Goal: Check status: Check status

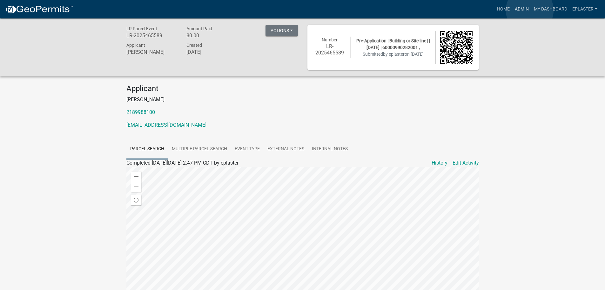
click at [530, 10] on link "Admin" at bounding box center [522, 9] width 19 height 12
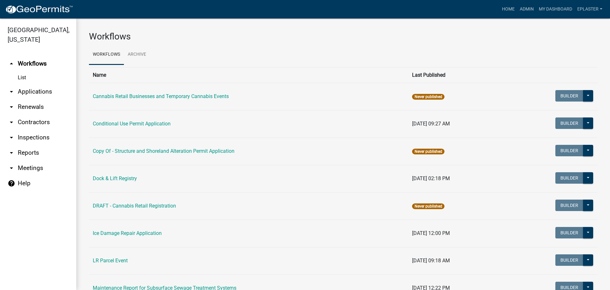
click at [42, 94] on link "arrow_drop_down Applications" at bounding box center [38, 91] width 76 height 15
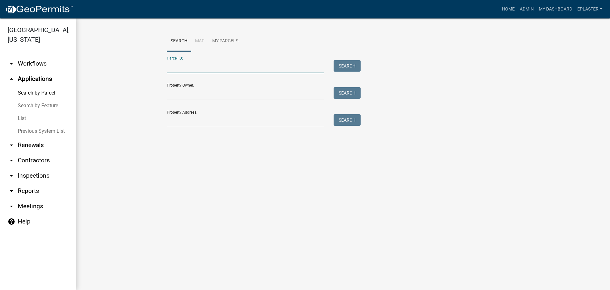
click at [220, 66] on input "Parcel ID:" at bounding box center [245, 66] width 157 height 13
click at [192, 121] on input "Property Address:" at bounding box center [245, 120] width 157 height 13
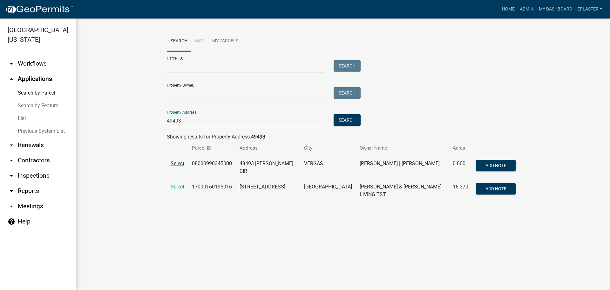
type input "49493"
click at [176, 163] on span "Select" at bounding box center [178, 163] width 14 height 6
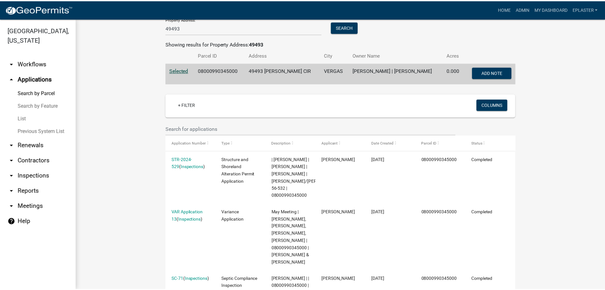
scroll to position [143, 0]
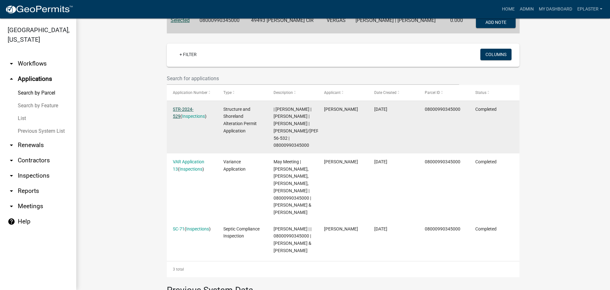
click at [194, 110] on link "STR-2024-529" at bounding box center [183, 112] width 21 height 12
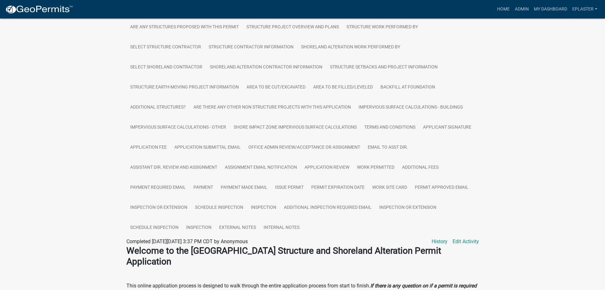
scroll to position [151, 0]
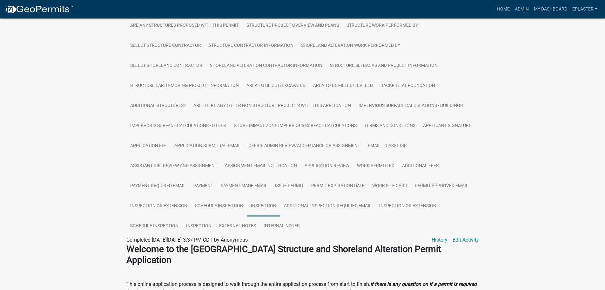
click at [252, 203] on link "Inspection" at bounding box center [263, 206] width 33 height 20
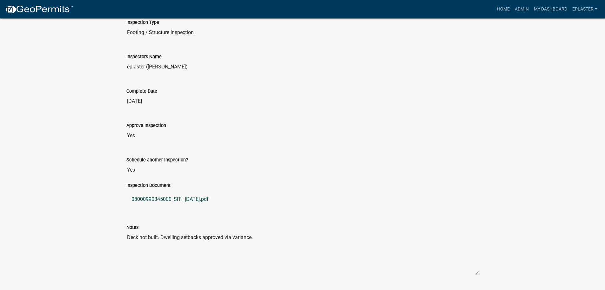
scroll to position [401, 0]
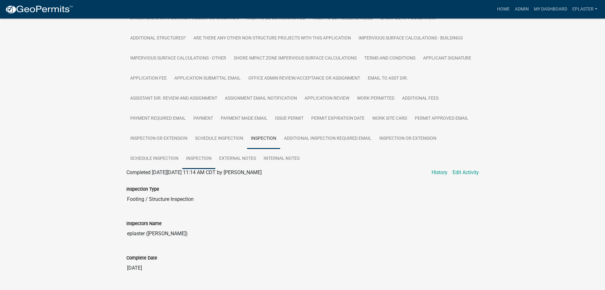
click at [197, 158] on link "Inspection" at bounding box center [198, 158] width 33 height 20
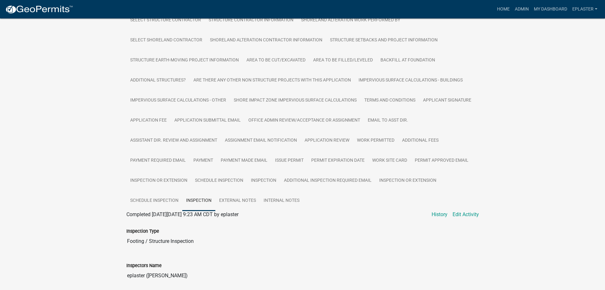
scroll to position [171, 0]
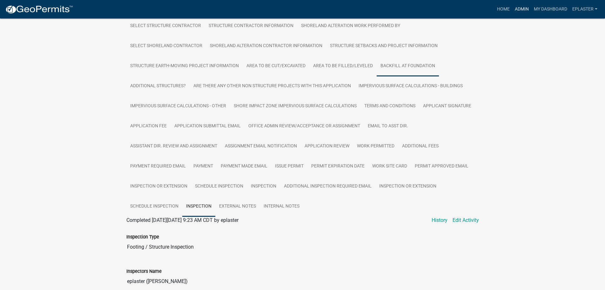
drag, startPoint x: 519, startPoint y: 6, endPoint x: 398, endPoint y: 68, distance: 136.3
click at [519, 6] on link "Admin" at bounding box center [522, 9] width 19 height 12
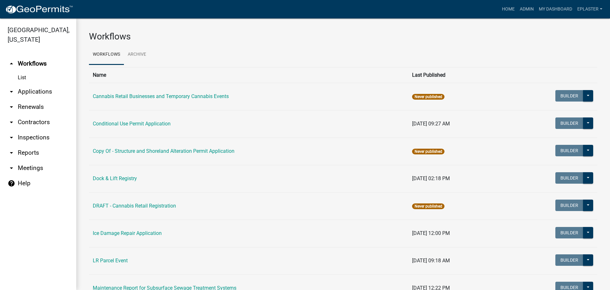
click at [44, 92] on link "arrow_drop_down Applications" at bounding box center [38, 91] width 76 height 15
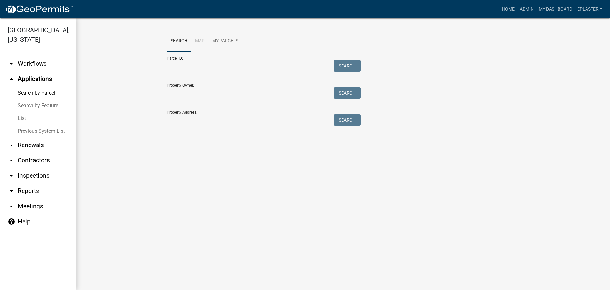
click at [218, 120] on input "Property Address:" at bounding box center [245, 120] width 157 height 13
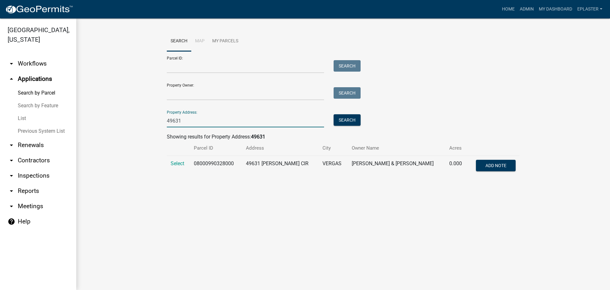
type input "49631"
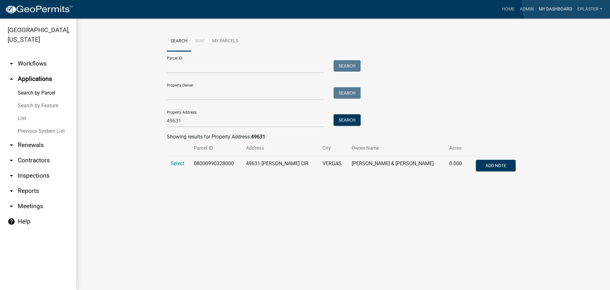
click at [570, 3] on link "My Dashboard" at bounding box center [555, 9] width 38 height 12
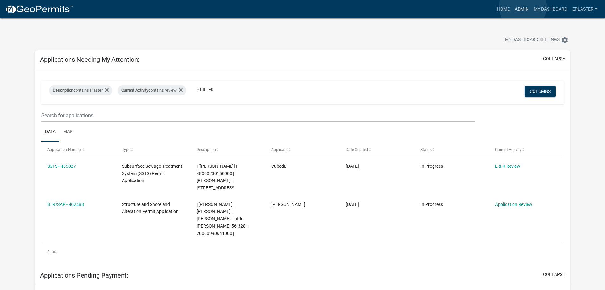
click at [523, 7] on link "Admin" at bounding box center [522, 9] width 19 height 12
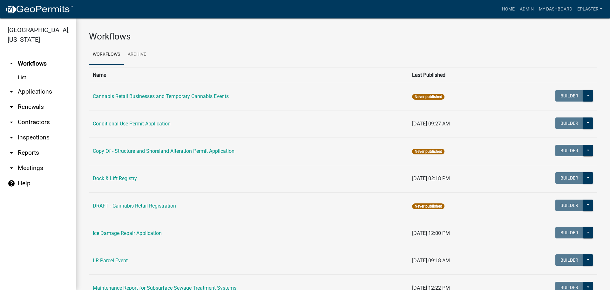
click at [42, 91] on link "arrow_drop_down Applications" at bounding box center [38, 91] width 76 height 15
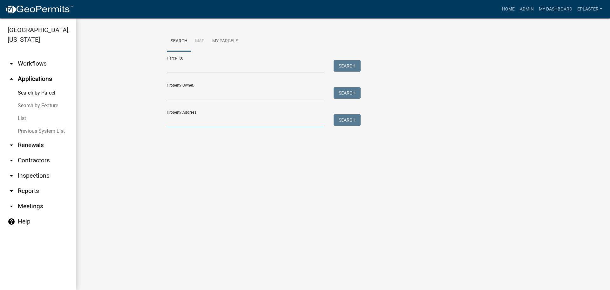
click at [181, 126] on input "Property Address:" at bounding box center [245, 120] width 157 height 13
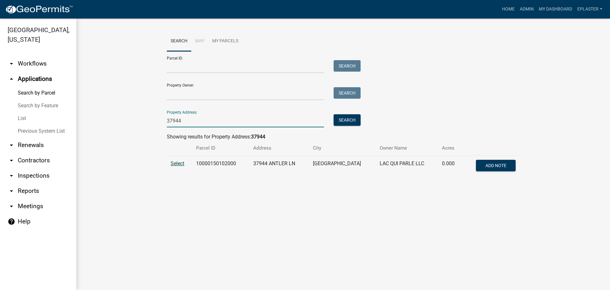
type input "37944"
click at [180, 162] on span "Select" at bounding box center [178, 163] width 14 height 6
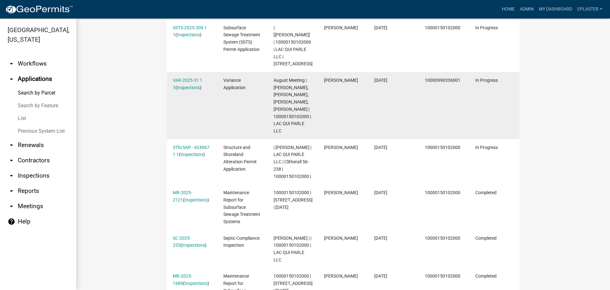
scroll to position [262, 0]
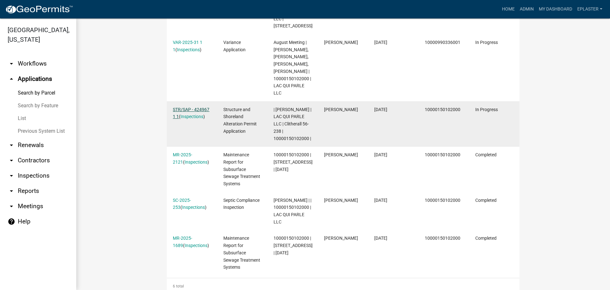
click at [204, 110] on link "STR/SAP - 424967 1 1" at bounding box center [191, 113] width 37 height 12
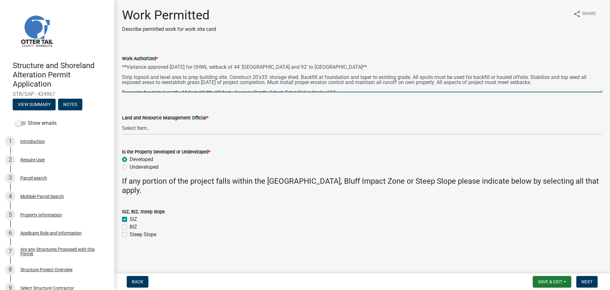
click at [267, 77] on textarea "**Variance approved [DATE] for OHWL setback of 44' [GEOGRAPHIC_DATA] and 92' to…" at bounding box center [362, 77] width 481 height 30
click at [258, 78] on textarea "**Variance approved [DATE] for OHWL setback of 44' [GEOGRAPHIC_DATA] and 92' to…" at bounding box center [362, 77] width 481 height 30
click at [300, 76] on textarea "**Variance approved [DATE] for OHWL setback of 44' [GEOGRAPHIC_DATA] and 92' to…" at bounding box center [362, 77] width 481 height 30
click at [259, 77] on textarea "**Variance approved [DATE] for OHWL setback of 44' [GEOGRAPHIC_DATA] and 92' to…" at bounding box center [362, 77] width 481 height 30
type textarea "**Variance approved [DATE] for OHWL setback of 44' [GEOGRAPHIC_DATA] and 92' to…"
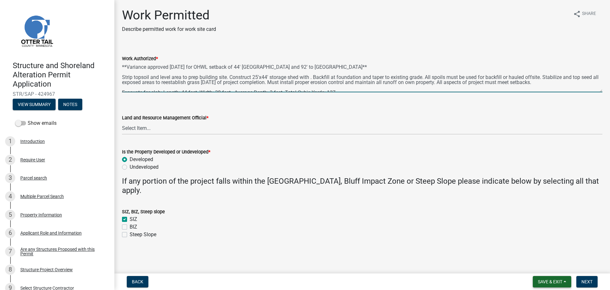
click at [546, 281] on span "Save & Exit" at bounding box center [550, 281] width 24 height 5
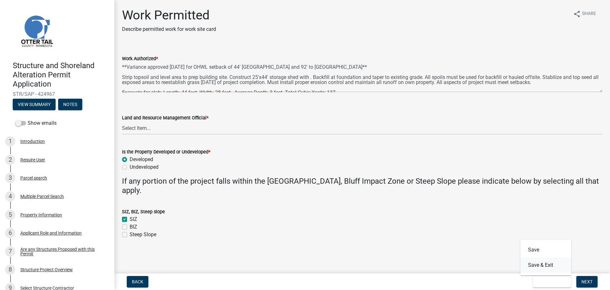
click at [540, 264] on button "Save & Exit" at bounding box center [546, 264] width 51 height 15
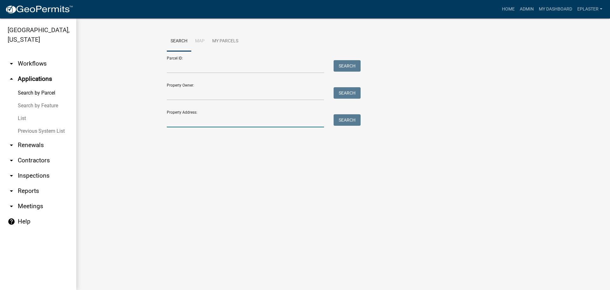
click at [198, 122] on input "Property Address:" at bounding box center [245, 120] width 157 height 13
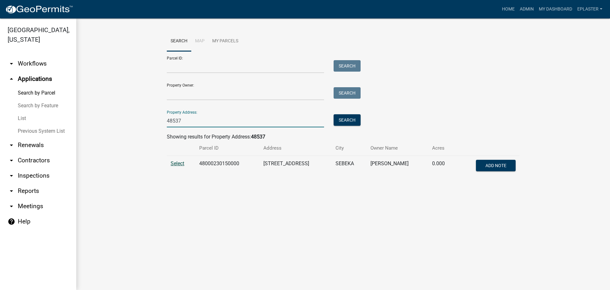
type input "48537"
click at [179, 160] on span "Select" at bounding box center [178, 163] width 14 height 6
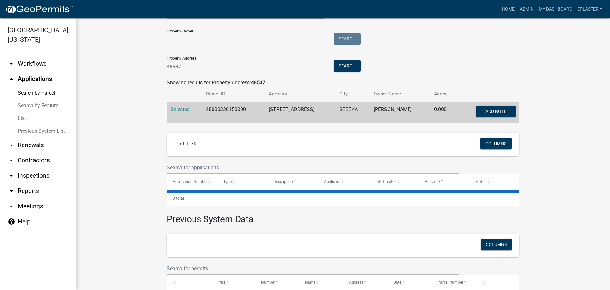
scroll to position [84, 0]
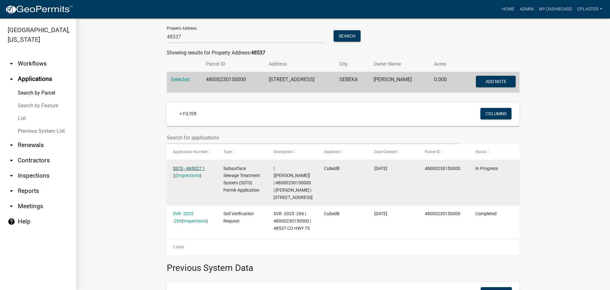
click at [189, 169] on link "SSTS - 465027 1 1" at bounding box center [189, 172] width 32 height 12
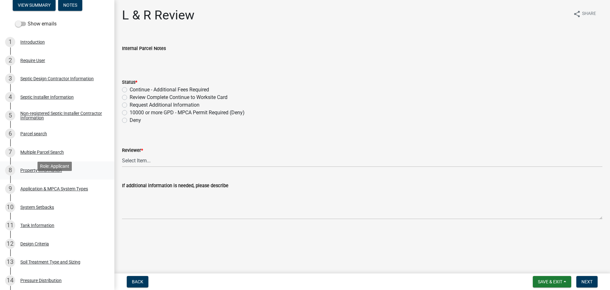
scroll to position [103, 0]
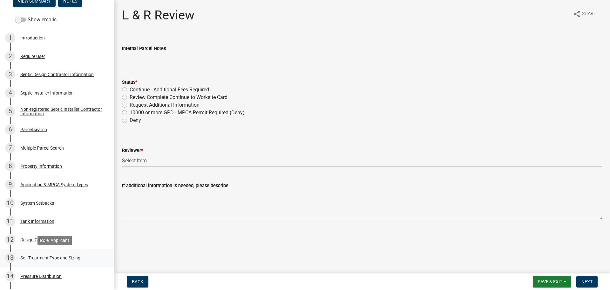
click at [67, 255] on div "Soil Treatment Type and Sizing" at bounding box center [50, 257] width 60 height 4
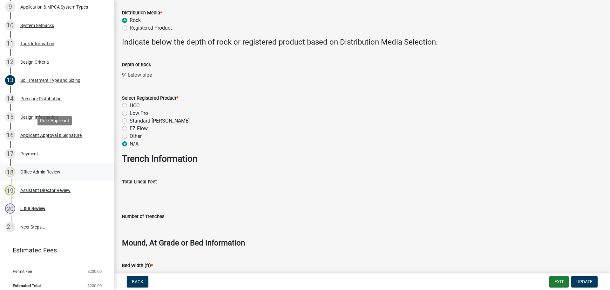
scroll to position [286, 0]
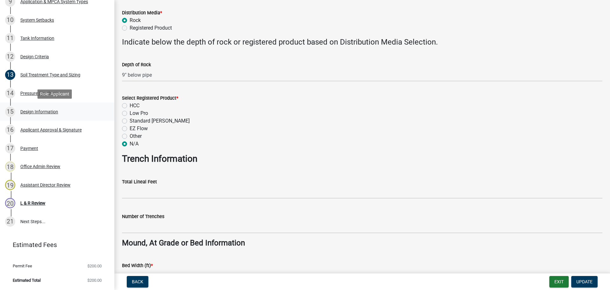
click at [52, 109] on div "Design Information" at bounding box center [39, 111] width 38 height 4
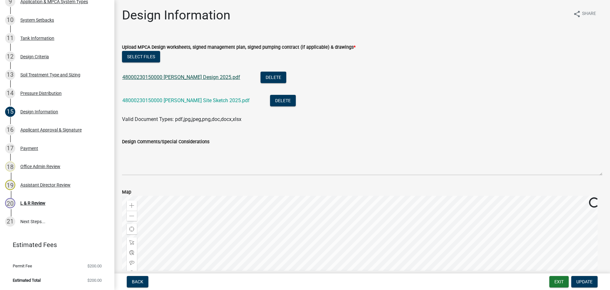
click at [170, 78] on link "48000230150000 [PERSON_NAME] Design 2025.pdf" at bounding box center [181, 77] width 118 height 6
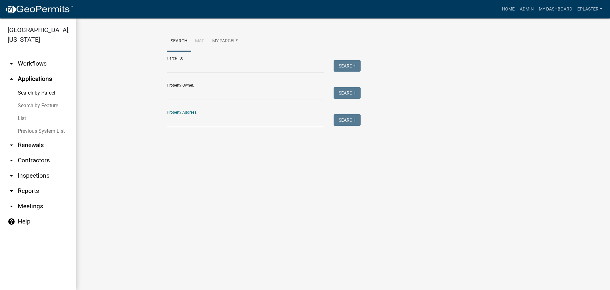
click at [184, 122] on input "Property Address:" at bounding box center [245, 120] width 157 height 13
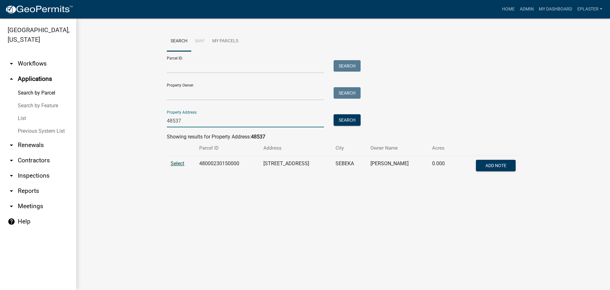
type input "48537"
click at [173, 163] on span "Select" at bounding box center [178, 163] width 14 height 6
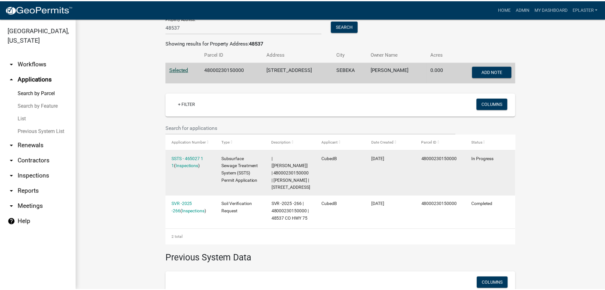
scroll to position [95, 0]
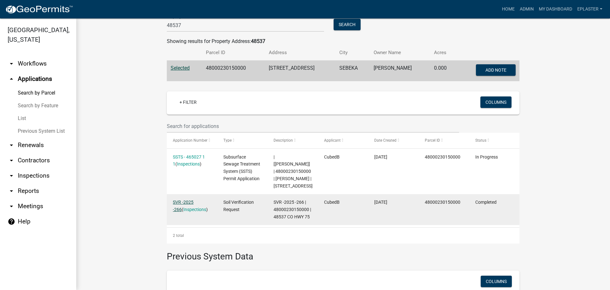
click at [194, 199] on link "SVR -2025 -266" at bounding box center [183, 205] width 21 height 12
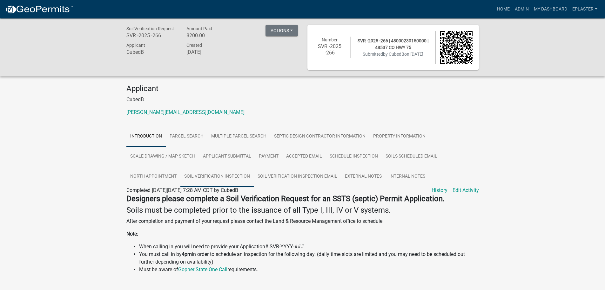
click at [205, 178] on link "Soil Verification Inspection" at bounding box center [217, 176] width 73 height 20
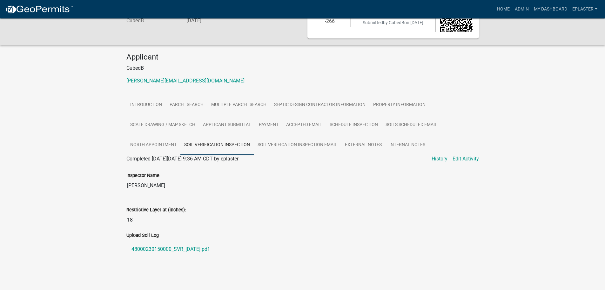
scroll to position [33, 0]
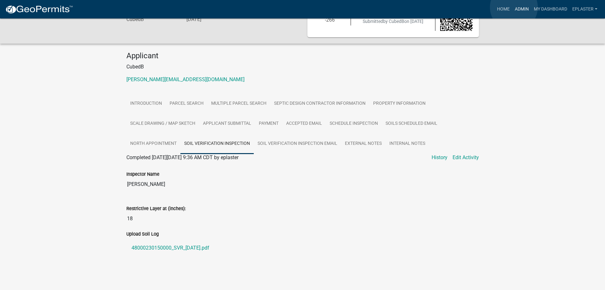
click at [514, 7] on link "Admin" at bounding box center [522, 9] width 19 height 12
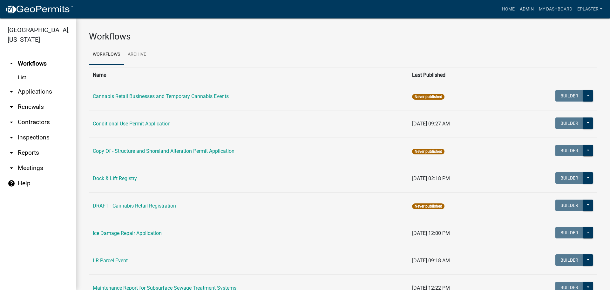
drag, startPoint x: 523, startPoint y: 11, endPoint x: 454, endPoint y: 39, distance: 74.4
click at [523, 11] on link "Admin" at bounding box center [526, 9] width 19 height 12
click at [46, 87] on link "arrow_drop_down Applications" at bounding box center [38, 91] width 76 height 15
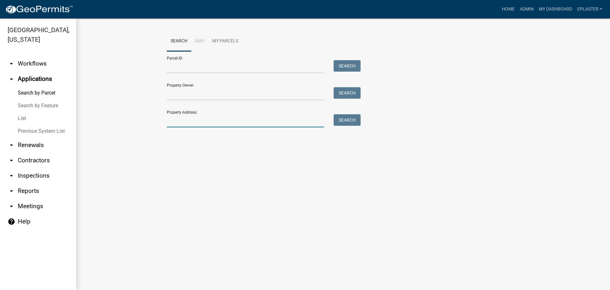
click at [191, 121] on input "Property Address:" at bounding box center [245, 120] width 157 height 13
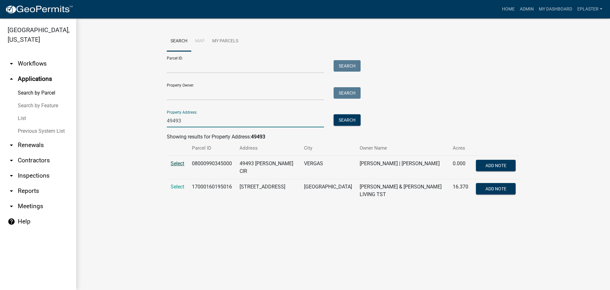
type input "49493"
click at [174, 164] on span "Select" at bounding box center [178, 163] width 14 height 6
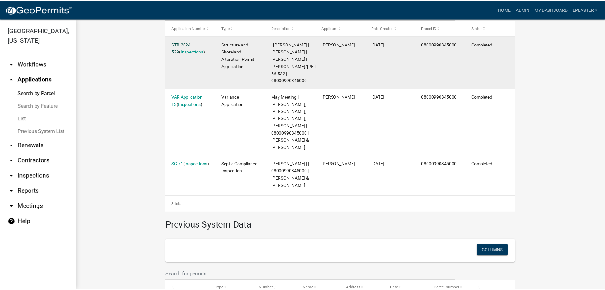
scroll to position [227, 0]
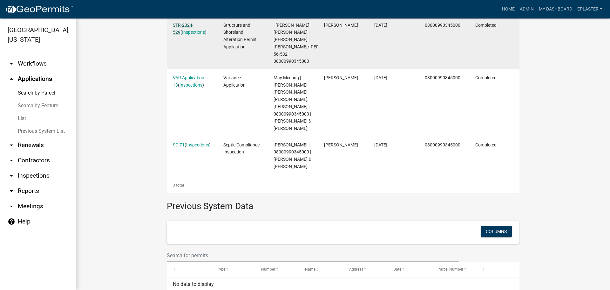
click at [187, 26] on link "STR-2024-529" at bounding box center [183, 29] width 21 height 12
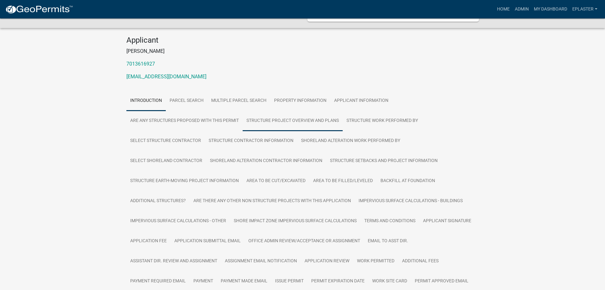
scroll to position [79, 0]
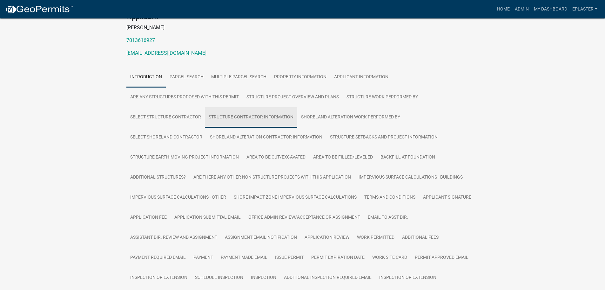
click at [241, 118] on link "Structure Contractor Information" at bounding box center [251, 117] width 92 height 20
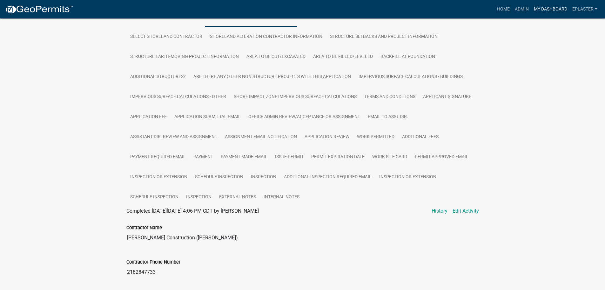
scroll to position [92, 0]
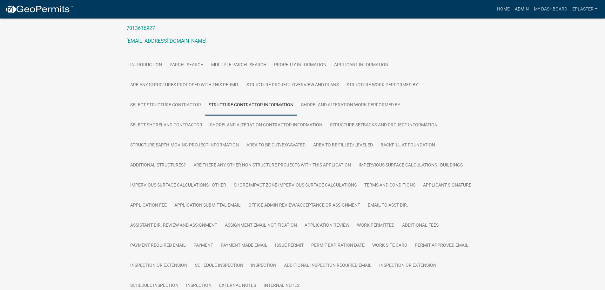
click at [515, 8] on link "Admin" at bounding box center [522, 9] width 19 height 12
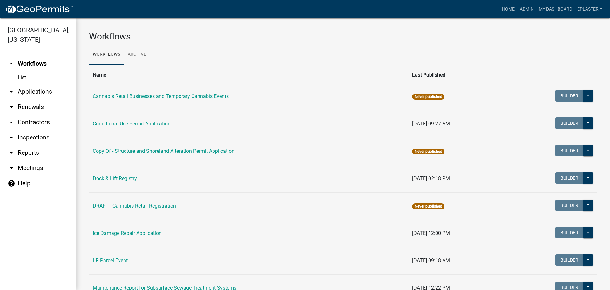
click at [31, 94] on link "arrow_drop_down Applications" at bounding box center [38, 91] width 76 height 15
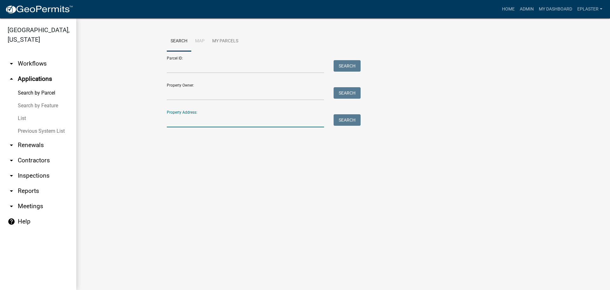
click at [181, 118] on input "Property Address:" at bounding box center [245, 120] width 157 height 13
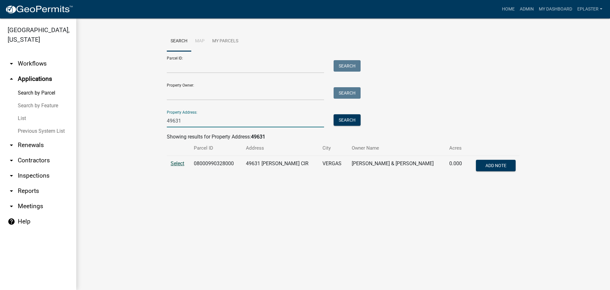
type input "49631"
click at [182, 162] on span "Select" at bounding box center [178, 163] width 14 height 6
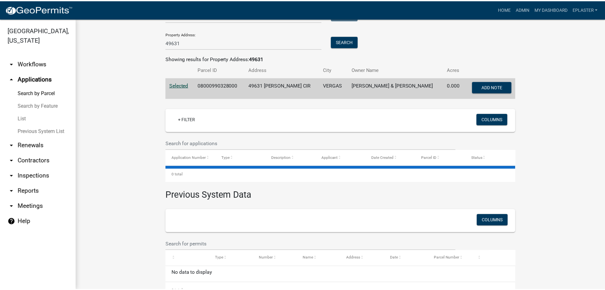
scroll to position [95, 0]
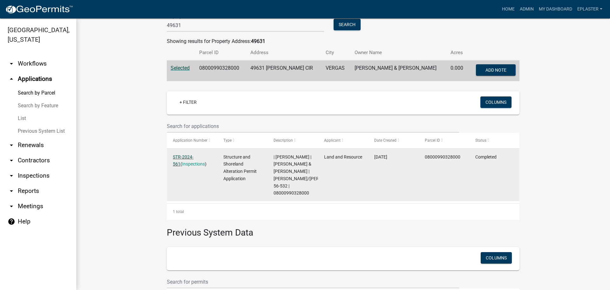
click at [194, 156] on link "STR-2024-561" at bounding box center [183, 160] width 21 height 12
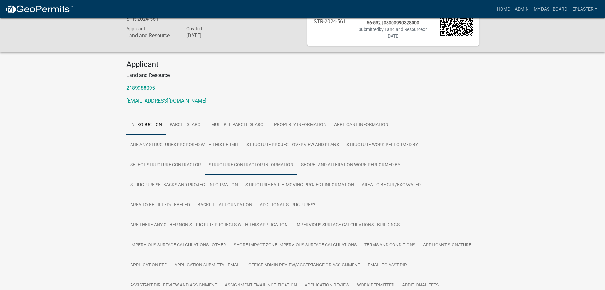
click at [241, 157] on link "Structure Contractor Information" at bounding box center [251, 165] width 92 height 20
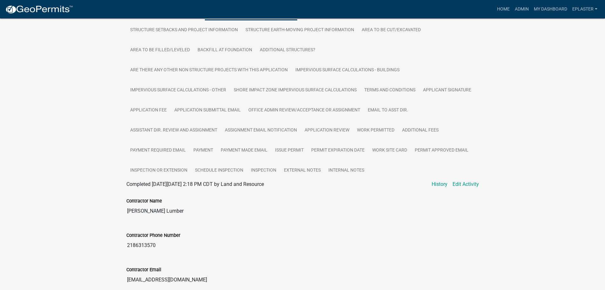
scroll to position [210, 0]
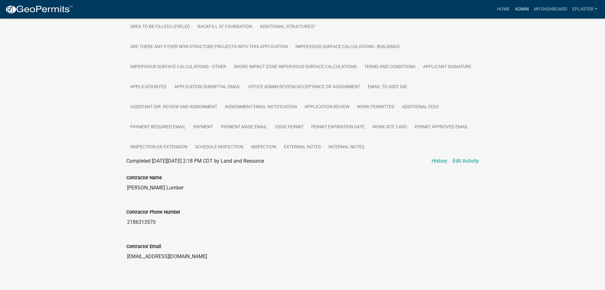
drag, startPoint x: 523, startPoint y: 8, endPoint x: 518, endPoint y: 11, distance: 5.7
click at [523, 8] on link "Admin" at bounding box center [522, 9] width 19 height 12
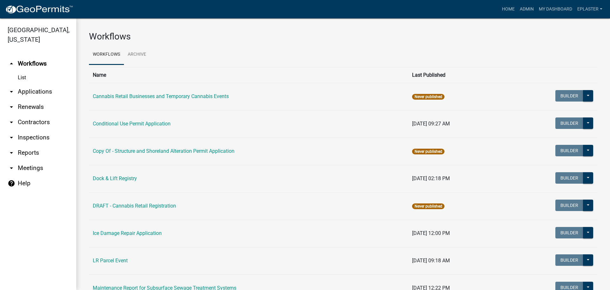
click at [24, 85] on link "arrow_drop_down Applications" at bounding box center [38, 91] width 76 height 15
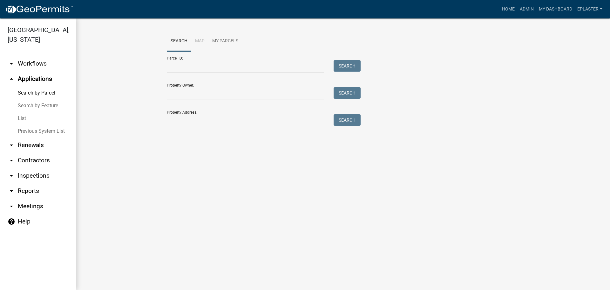
click at [205, 129] on div "Search Map My Parcels Parcel ID: Search Property Owner: Search Property Address…" at bounding box center [343, 82] width 362 height 102
click at [205, 122] on input "Property Address:" at bounding box center [245, 120] width 157 height 13
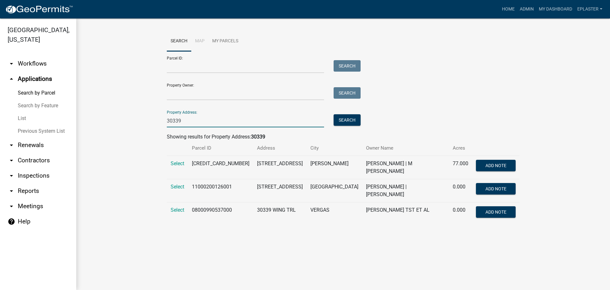
type input "30339"
click at [173, 209] on td "Select" at bounding box center [177, 212] width 21 height 21
click at [176, 202] on td "Select" at bounding box center [177, 212] width 21 height 21
click at [176, 207] on span "Select" at bounding box center [178, 210] width 14 height 6
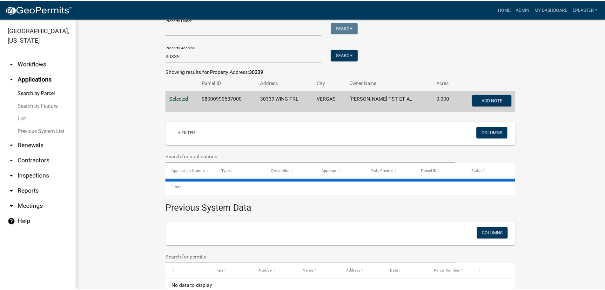
scroll to position [99, 0]
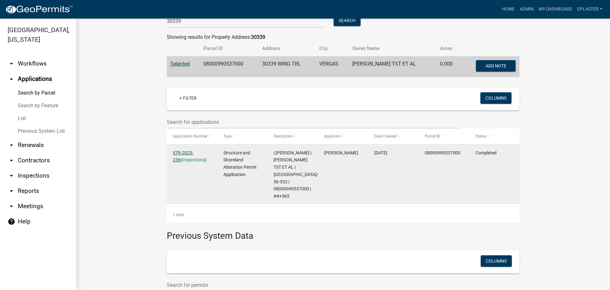
click at [192, 154] on link "STR-2025-236" at bounding box center [183, 156] width 21 height 12
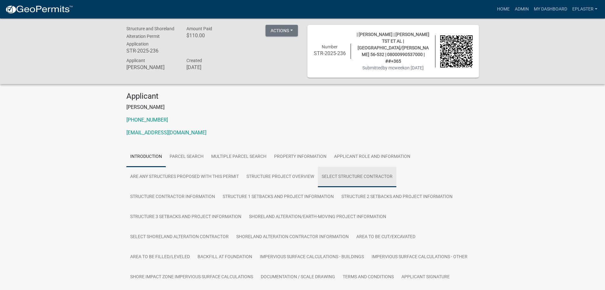
click at [355, 176] on link "Select Structure Contractor" at bounding box center [357, 177] width 78 height 20
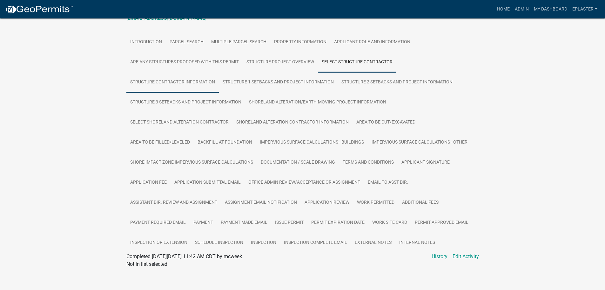
click at [176, 78] on link "Structure Contractor Information" at bounding box center [172, 82] width 92 height 20
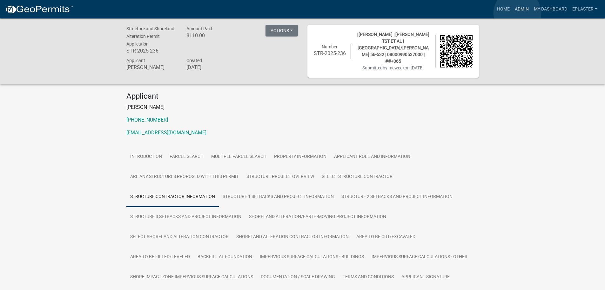
click at [518, 13] on link "Admin" at bounding box center [522, 9] width 19 height 12
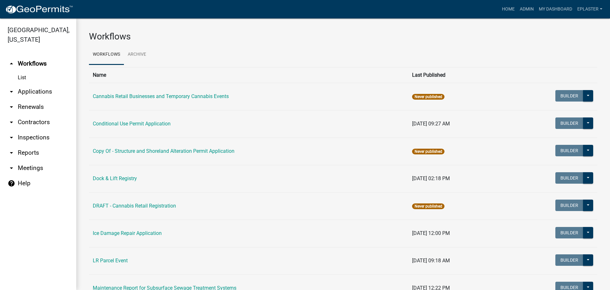
click at [33, 84] on link "arrow_drop_down Applications" at bounding box center [38, 91] width 76 height 15
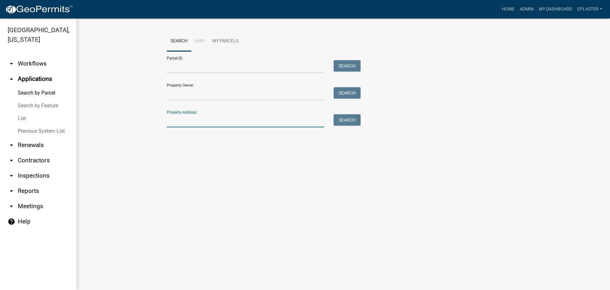
click at [199, 120] on input "Property Address:" at bounding box center [245, 120] width 157 height 13
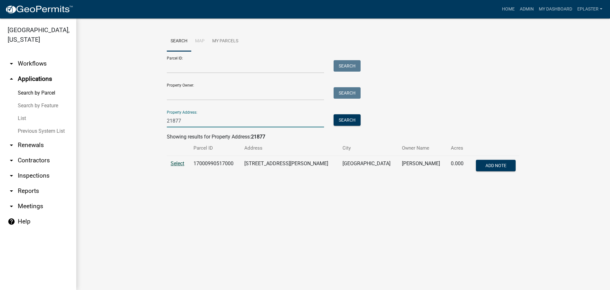
type input "21877"
click at [176, 166] on span "Select" at bounding box center [178, 163] width 14 height 6
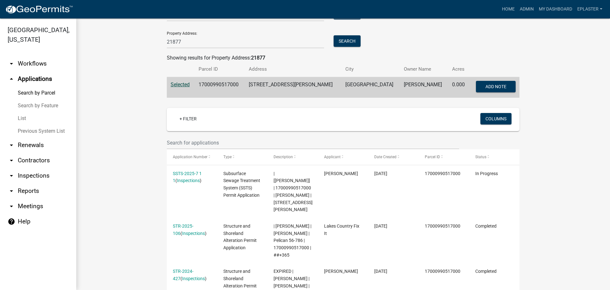
scroll to position [64, 0]
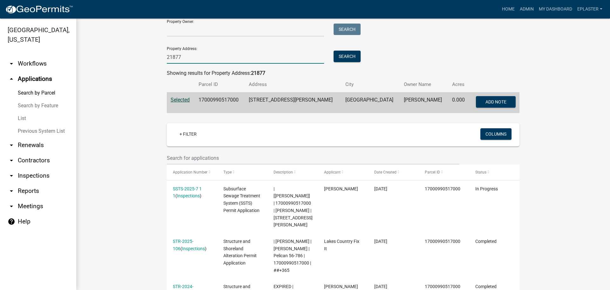
click at [201, 62] on input "21877" at bounding box center [245, 57] width 157 height 13
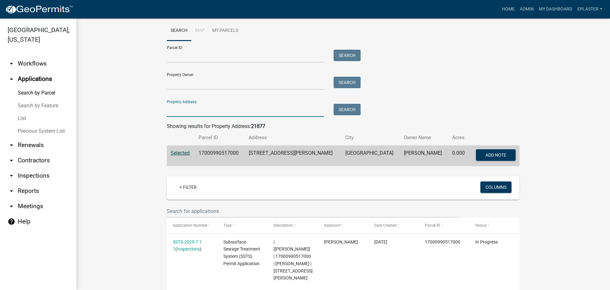
scroll to position [0, 0]
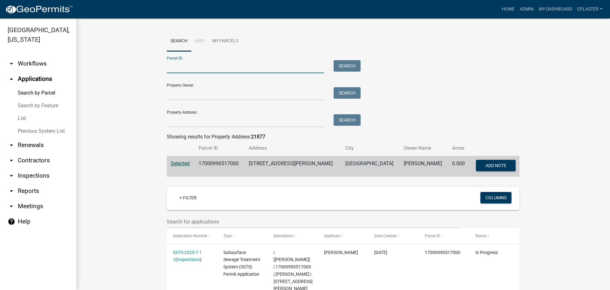
click at [184, 64] on input "Parcel ID:" at bounding box center [245, 66] width 157 height 13
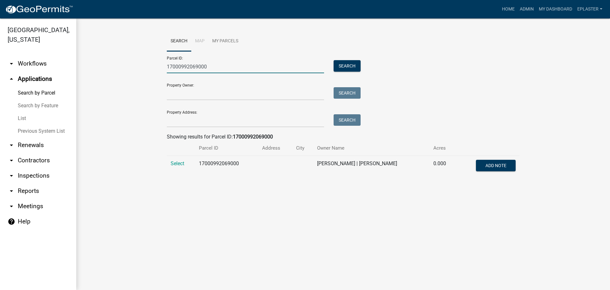
click at [237, 61] on input "17000992069000" at bounding box center [245, 66] width 157 height 13
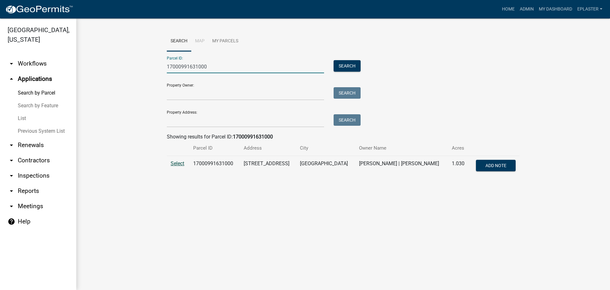
type input "17000991631000"
click at [180, 162] on span "Select" at bounding box center [178, 163] width 14 height 6
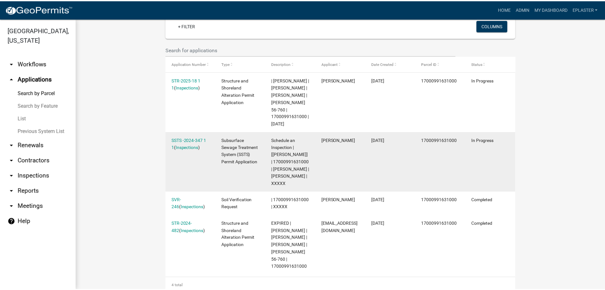
scroll to position [179, 0]
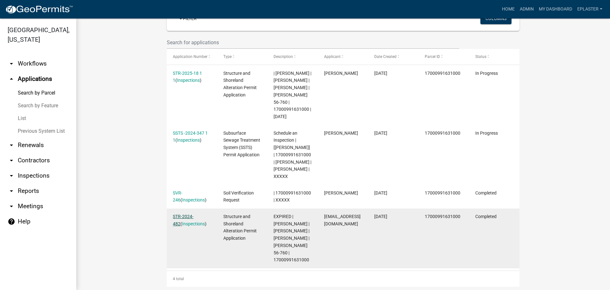
click at [190, 214] on link "STR-2024-482" at bounding box center [183, 220] width 21 height 12
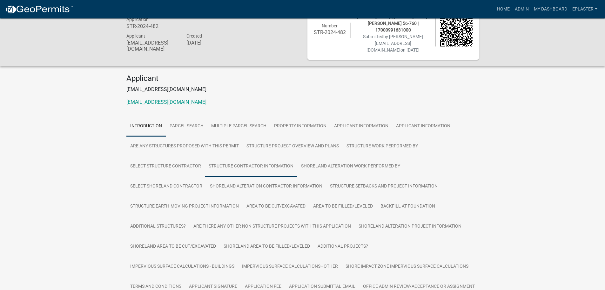
scroll to position [40, 0]
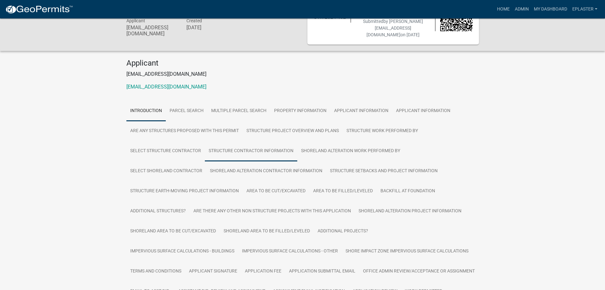
click at [254, 148] on link "Structure Contractor Information" at bounding box center [251, 151] width 92 height 20
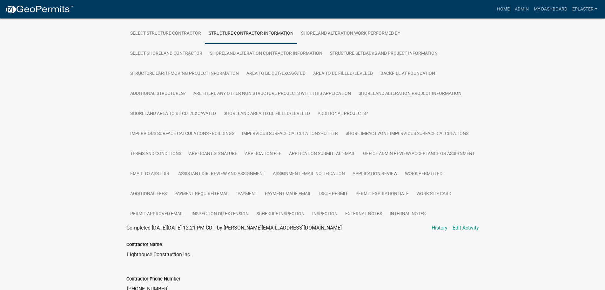
scroll to position [51, 0]
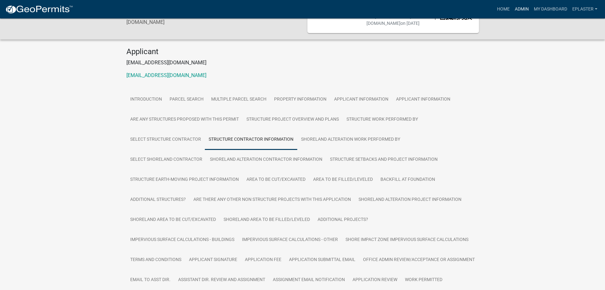
drag, startPoint x: 516, startPoint y: 9, endPoint x: 445, endPoint y: 31, distance: 74.5
click at [515, 9] on link "Admin" at bounding box center [522, 9] width 19 height 12
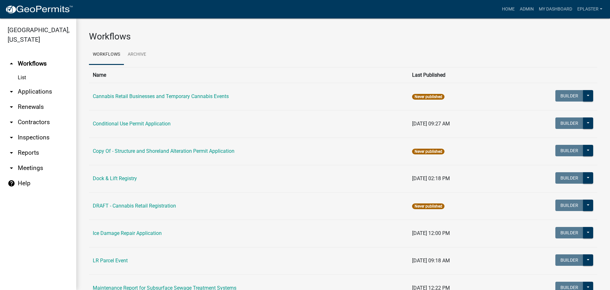
click at [37, 87] on link "arrow_drop_down Applications" at bounding box center [38, 91] width 76 height 15
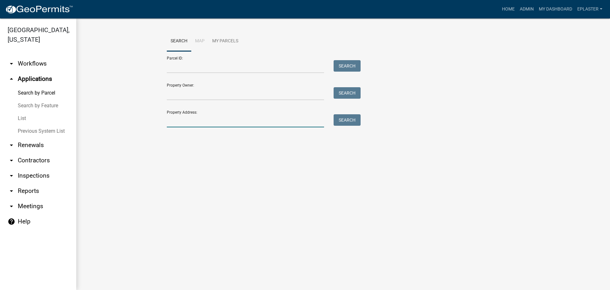
click at [176, 114] on input "Property Address:" at bounding box center [245, 120] width 157 height 13
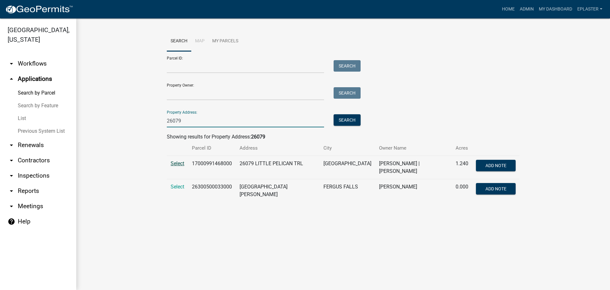
type input "26079"
click at [180, 164] on span "Select" at bounding box center [178, 163] width 14 height 6
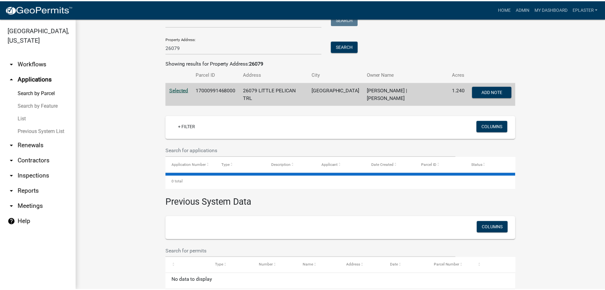
scroll to position [100, 0]
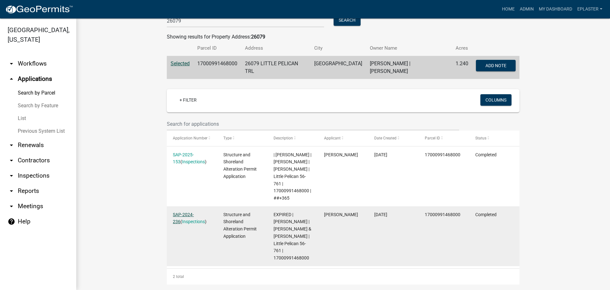
click at [191, 212] on link "SAP-2024-236" at bounding box center [183, 218] width 21 height 12
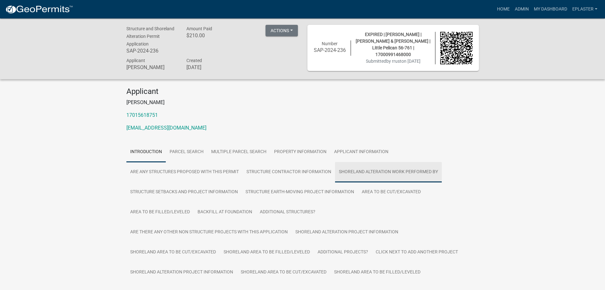
click at [369, 175] on link "Shoreland Alteration Work Performed By" at bounding box center [388, 172] width 107 height 20
click at [523, 6] on link "Admin" at bounding box center [522, 9] width 19 height 12
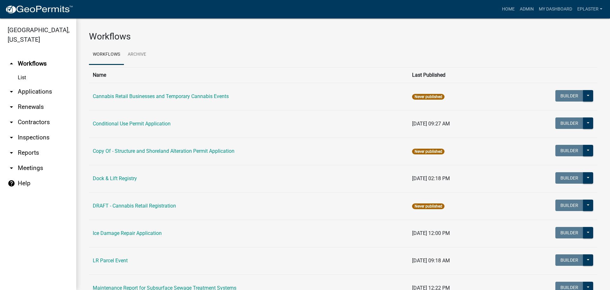
click at [39, 91] on link "arrow_drop_down Applications" at bounding box center [38, 91] width 76 height 15
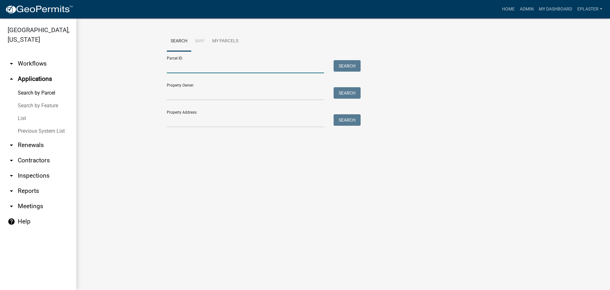
click at [193, 69] on input "Parcel ID:" at bounding box center [245, 66] width 157 height 13
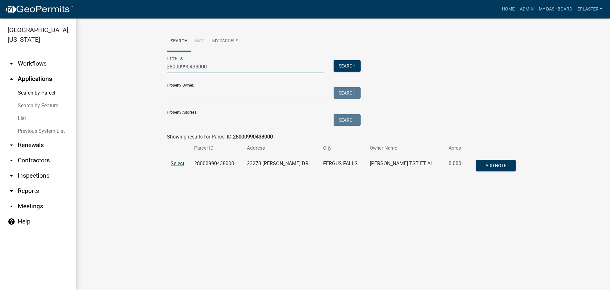
type input "28000990438000"
click at [178, 162] on span "Select" at bounding box center [178, 163] width 14 height 6
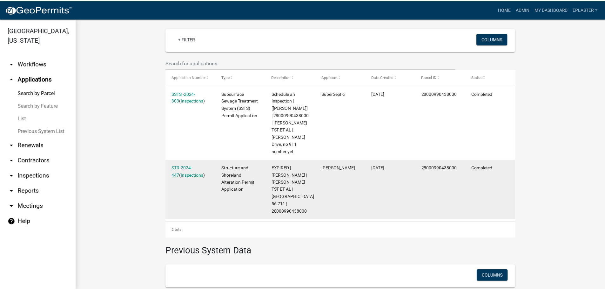
scroll to position [159, 0]
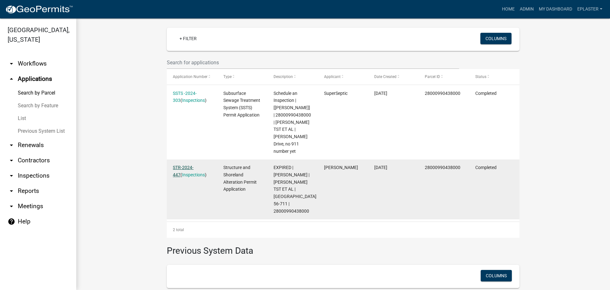
click at [194, 167] on link "STR-2024-447" at bounding box center [183, 171] width 21 height 12
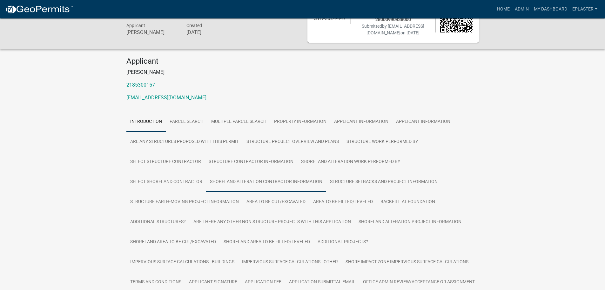
scroll to position [40, 0]
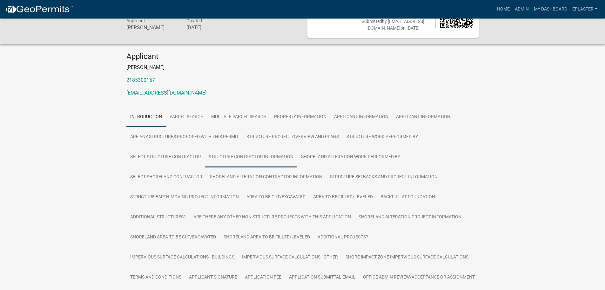
click at [239, 156] on link "Structure Contractor Information" at bounding box center [251, 157] width 92 height 20
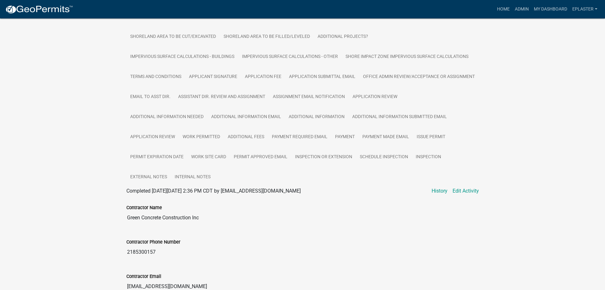
scroll to position [275, 0]
